Goal: Find specific page/section: Find specific page/section

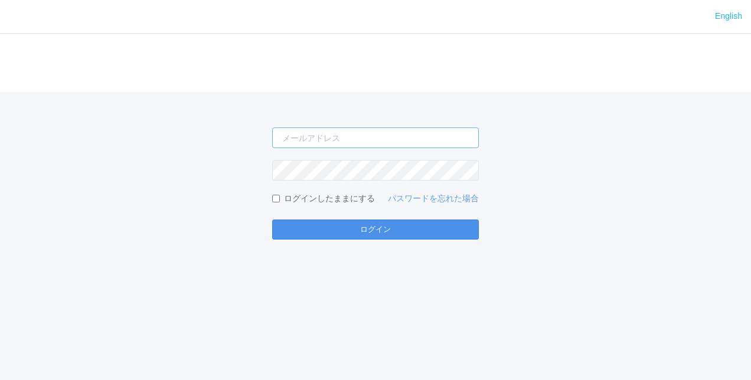
type input "[PERSON_NAME][EMAIL_ADDRESS][DOMAIN_NAME]"
click at [403, 236] on button "ログイン" at bounding box center [375, 230] width 207 height 20
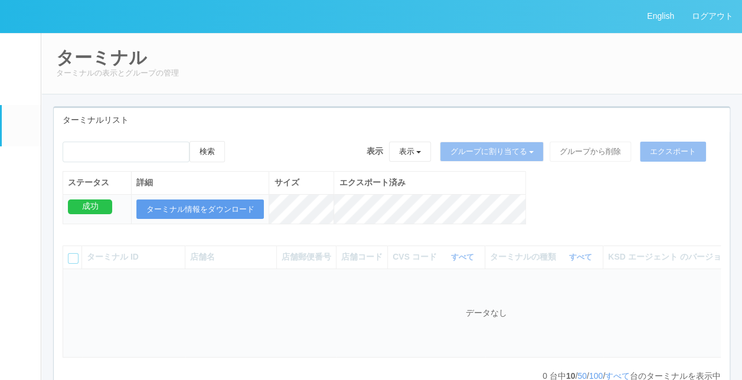
click at [295, 133] on div "検索 表示 表示 すべてのターミナル 未割り当てのターミナル グループを追加 グループ名を編集 アーカイブ済みのターミナル グループに割り当てる グループを追…" at bounding box center [392, 261] width 676 height 259
click at [611, 215] on div "検索 表示 表示 すべてのターミナル 未割り当てのターミナル グループを追加 グループ名を編集 アーカイブ済みのターミナル グループに割り当てる グループを追…" at bounding box center [392, 189] width 676 height 96
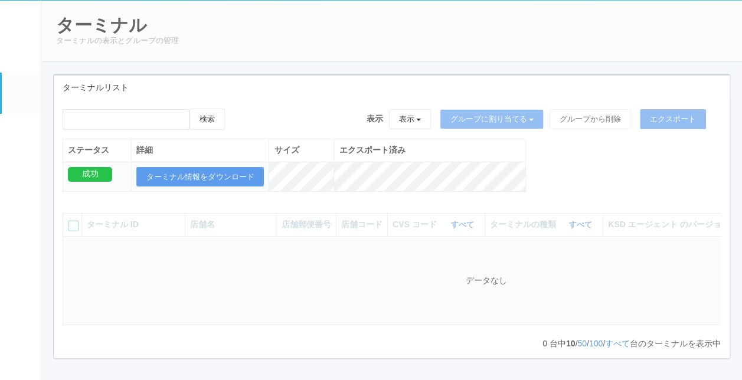
scroll to position [59, 0]
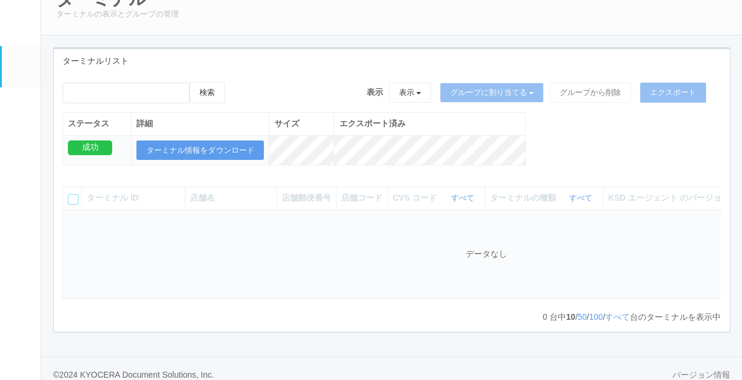
click at [600, 138] on div "検索 表示 表示 すべてのターミナル 未割り当てのターミナル グループを追加 グループ名を編集 アーカイブ済みのターミナル グループに割り当てる グループを追…" at bounding box center [392, 130] width 676 height 96
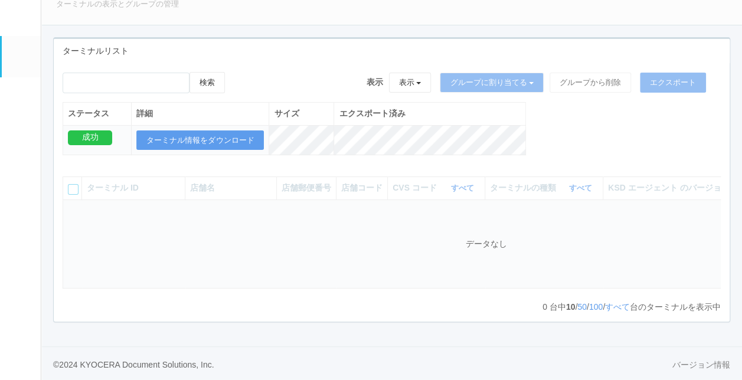
scroll to position [78, 0]
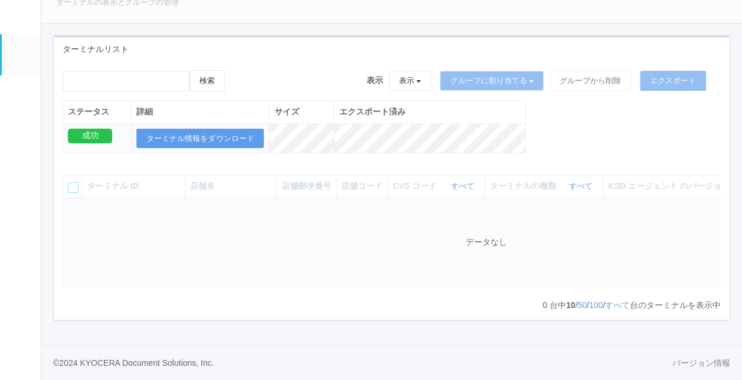
click at [396, 327] on div "ターミナルリスト 検索 表示 表示 すべてのターミナル 未割り当てのターミナル グループを追加 グループ名を編集 アーカイブ済みのターミナル グループに割り当…" at bounding box center [391, 184] width 695 height 298
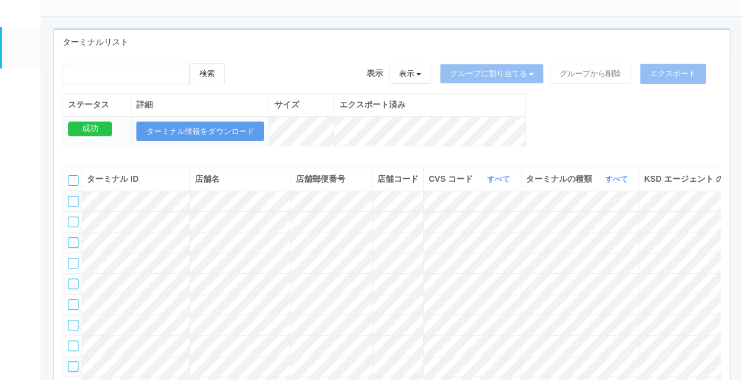
click at [346, 59] on div "検索 表示 表示 すべてのターミナル 未割り当てのターミナル グループを追加 グループ名を編集 アーカイブ済みのターミナル グループに割り当てる グループを追…" at bounding box center [392, 247] width 676 height 386
click at [611, 184] on link "すべて" at bounding box center [618, 179] width 26 height 9
click at [586, 233] on span "キオスク" at bounding box center [571, 228] width 39 height 9
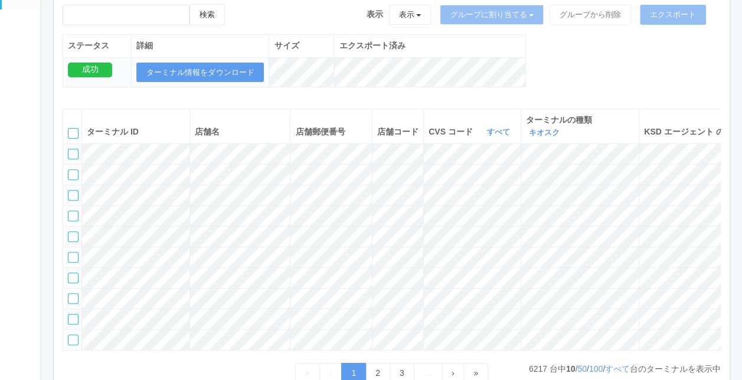
scroll to position [196, 0]
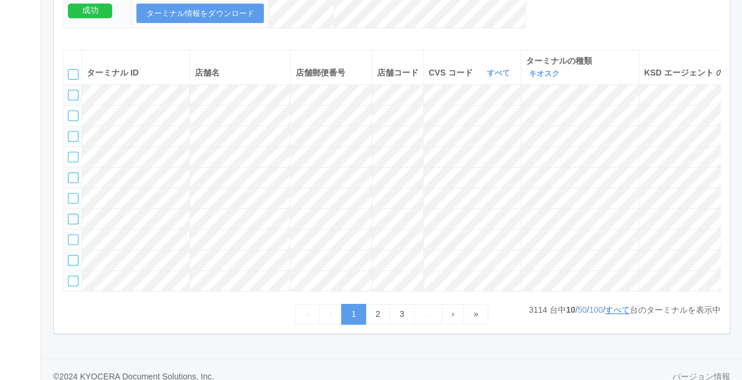
click at [612, 315] on link "すべて" at bounding box center [617, 309] width 25 height 9
click at [621, 315] on link "すべて" at bounding box center [617, 309] width 25 height 9
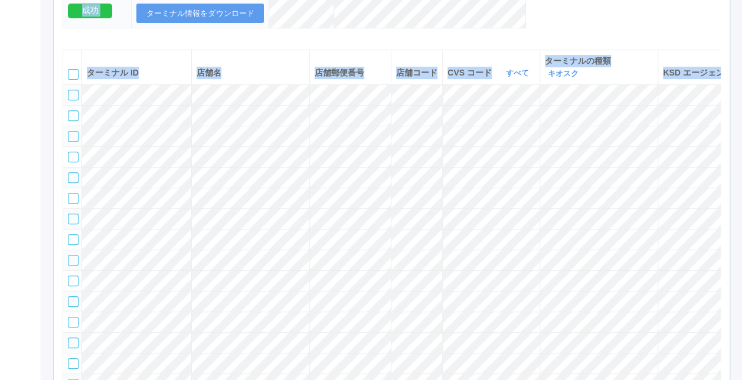
copy div "Loremip dolor sitame cons adipi elits doeiusmo temporinc utlabo etdolorem aliqu…"
